Goal: Task Accomplishment & Management: Manage account settings

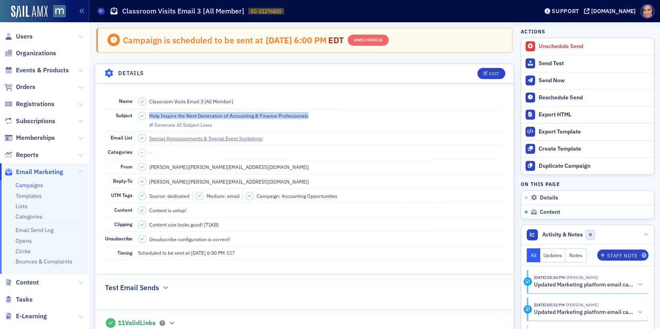
scroll to position [522, 0]
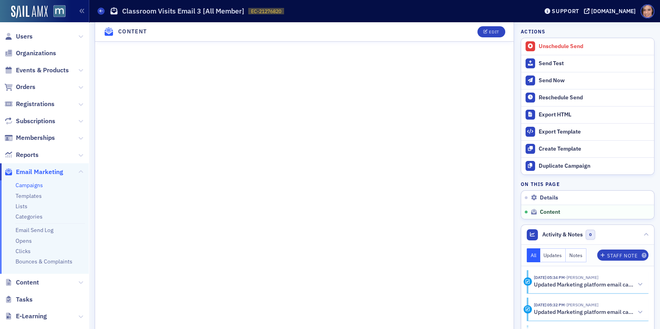
click at [31, 173] on span "Email Marketing" at bounding box center [39, 172] width 47 height 9
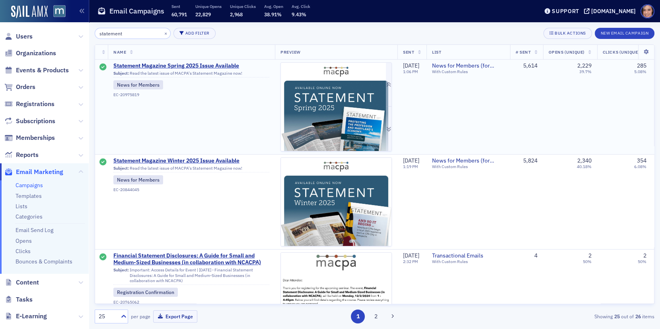
type input "statement"
click at [321, 123] on img at bounding box center [336, 203] width 111 height 280
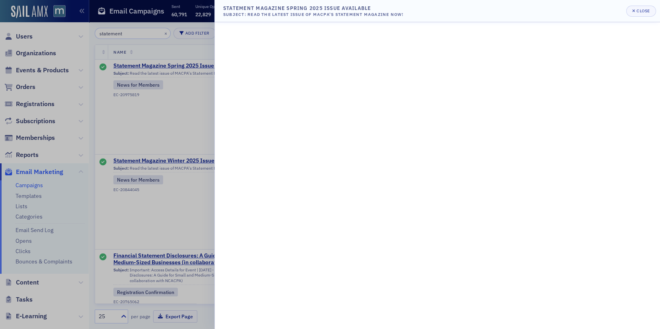
click at [84, 146] on div at bounding box center [330, 164] width 660 height 329
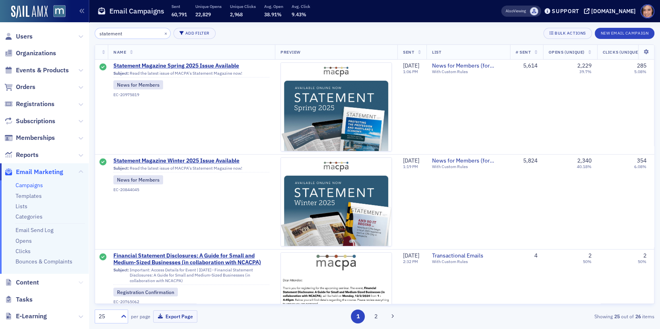
click at [81, 284] on icon at bounding box center [80, 282] width 5 height 5
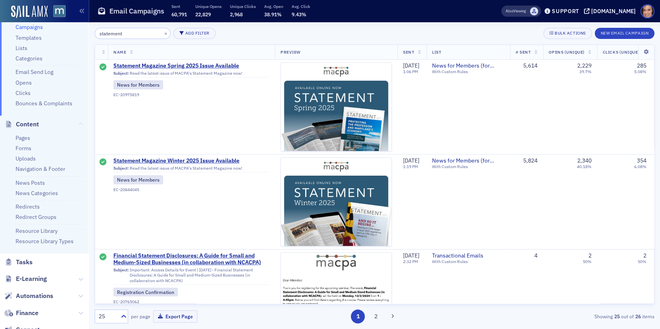
scroll to position [161, 0]
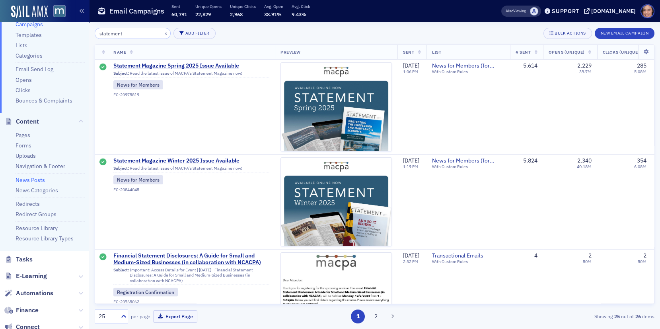
click at [42, 178] on link "News Posts" at bounding box center [30, 180] width 29 height 7
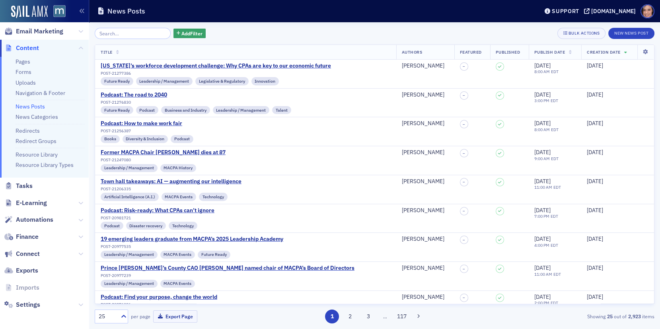
scroll to position [118, 0]
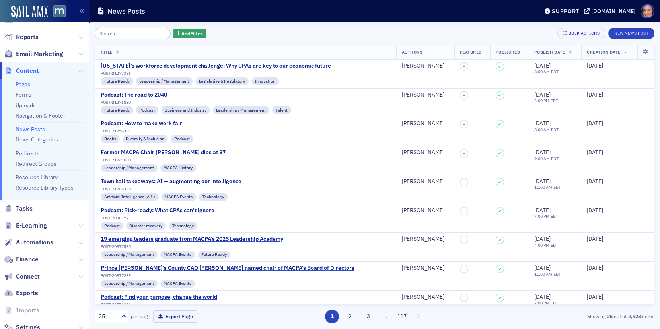
click at [23, 86] on link "Pages" at bounding box center [23, 84] width 15 height 7
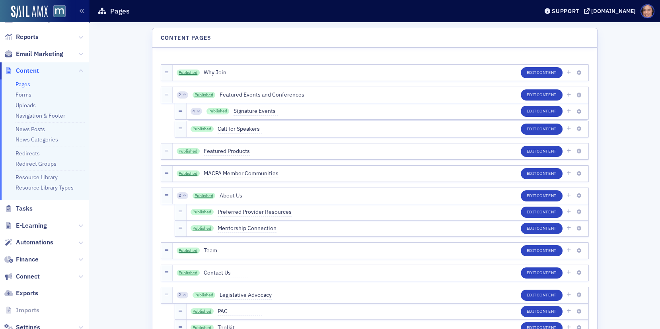
scroll to position [3357, 0]
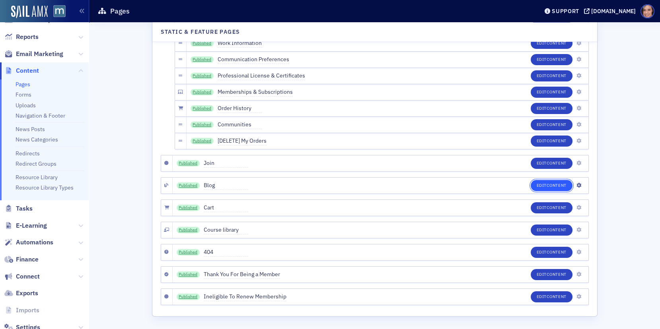
click at [540, 184] on button "Edit Content" at bounding box center [552, 185] width 42 height 11
click at [577, 183] on icon "button" at bounding box center [578, 185] width 5 height 5
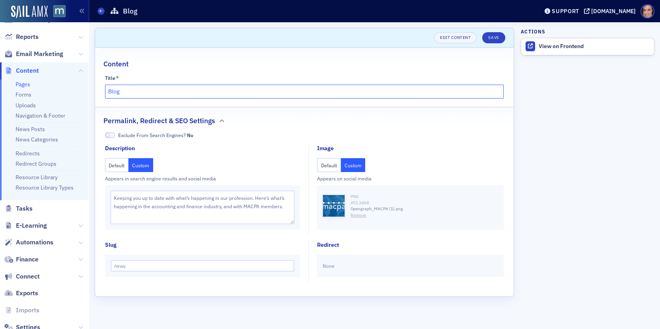
click at [221, 92] on input "Blog" at bounding box center [304, 92] width 399 height 14
type input "News"
click at [494, 38] on button "Save" at bounding box center [493, 37] width 23 height 11
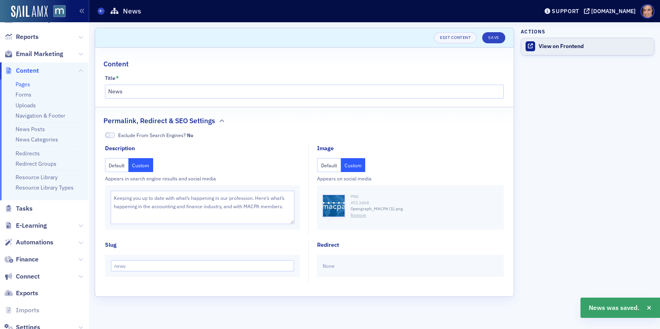
click at [558, 50] on link "View on Frontend" at bounding box center [587, 46] width 133 height 17
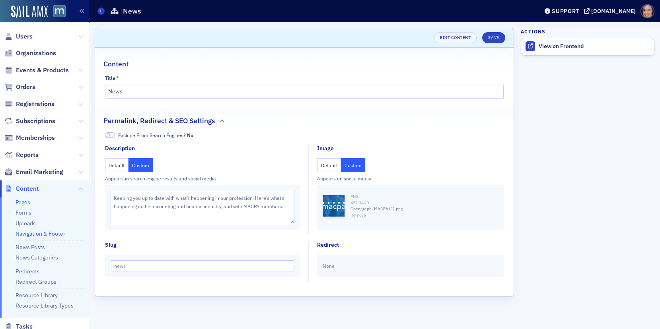
click at [54, 230] on link "Navigation & Footer" at bounding box center [41, 233] width 50 height 7
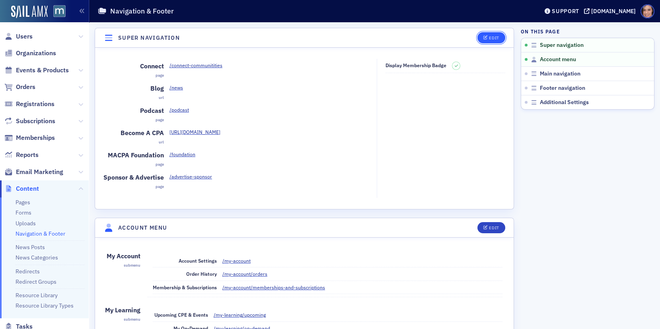
click at [481, 40] on button "Edit" at bounding box center [490, 37] width 27 height 11
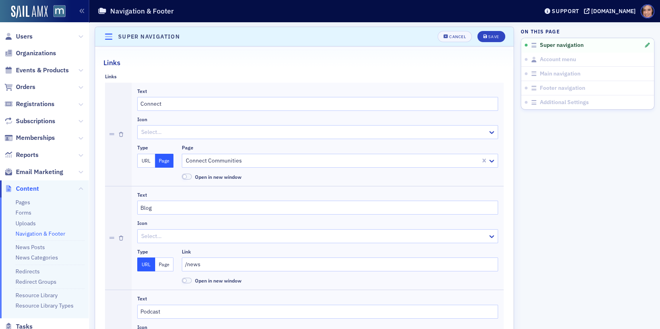
scroll to position [29, 0]
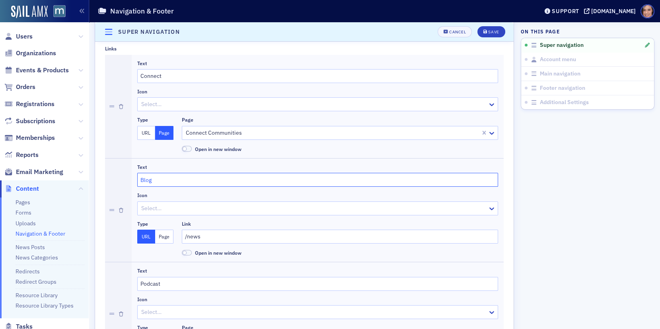
click at [149, 181] on input "Blog" at bounding box center [317, 180] width 361 height 14
type input "News"
click at [494, 28] on button "Save" at bounding box center [490, 31] width 27 height 11
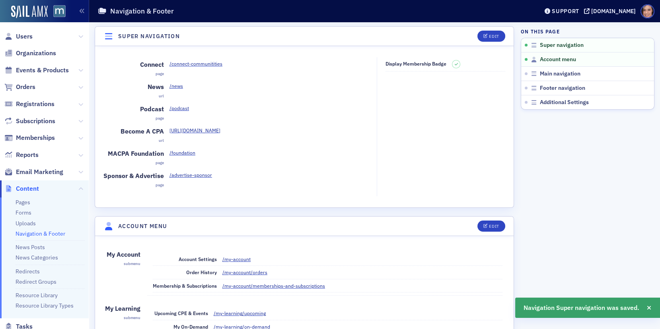
scroll to position [1, 0]
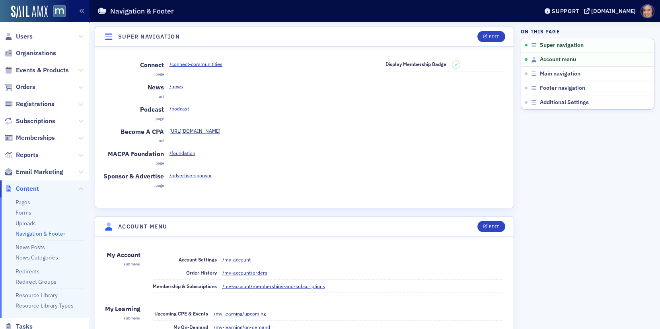
click at [46, 232] on link "Navigation & Footer" at bounding box center [41, 233] width 50 height 7
click at [553, 87] on span "Footer navigation" at bounding box center [562, 88] width 45 height 7
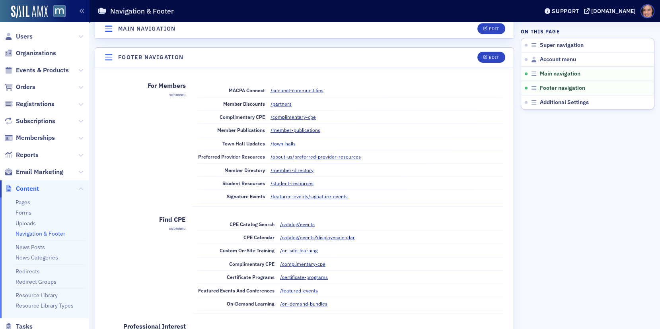
scroll to position [1218, 0]
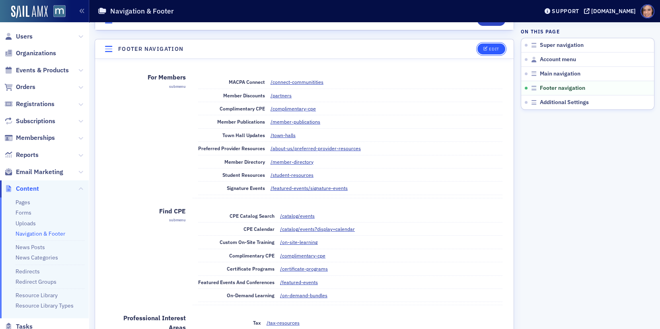
click at [486, 47] on icon "button" at bounding box center [485, 49] width 5 height 4
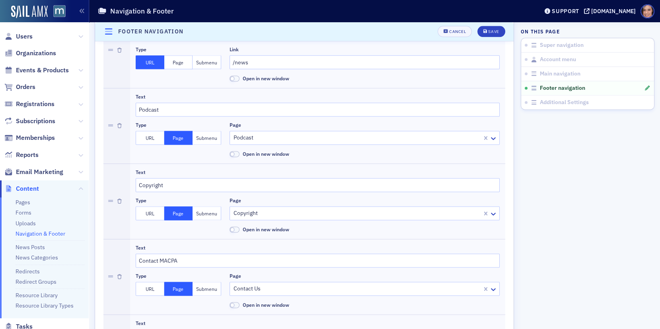
scroll to position [2060, 0]
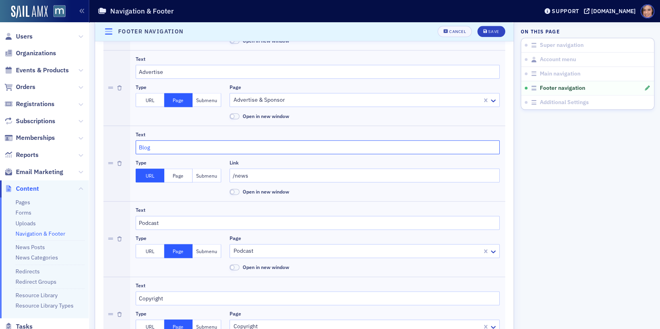
click at [152, 140] on input "Blog" at bounding box center [318, 147] width 364 height 14
type input "News"
click at [492, 30] on div "Save" at bounding box center [493, 32] width 11 height 4
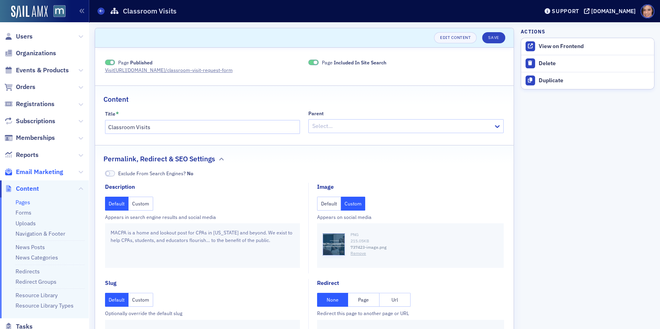
click at [40, 168] on span "Email Marketing" at bounding box center [39, 172] width 47 height 9
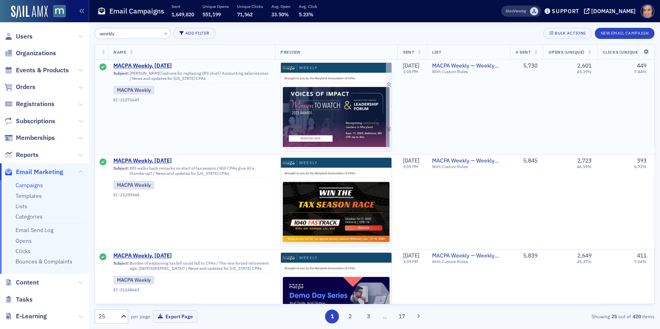
type input "weekly"
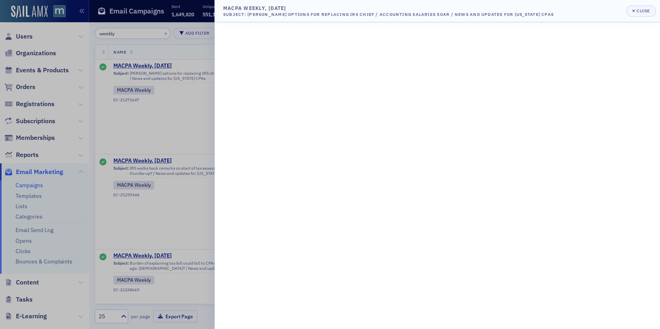
click at [166, 169] on div at bounding box center [330, 164] width 660 height 329
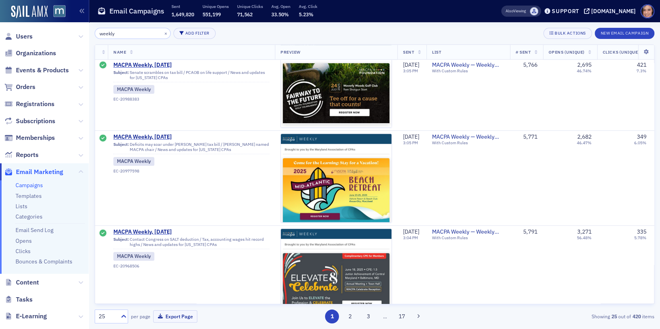
scroll to position [690, 0]
